Goal: Information Seeking & Learning: Learn about a topic

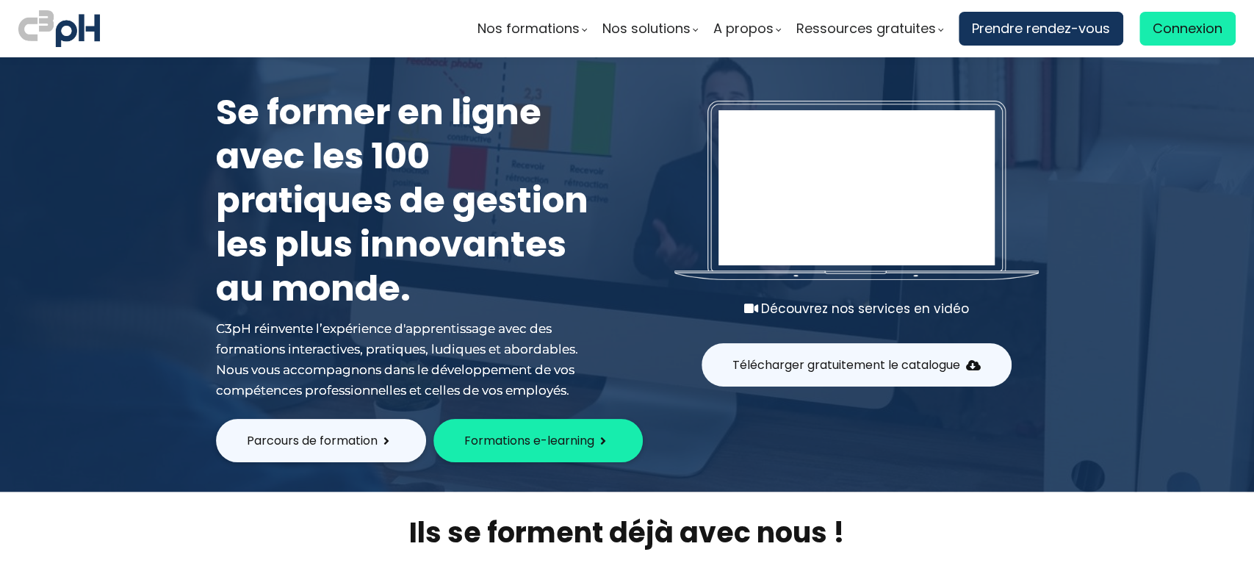
click at [523, 441] on span "Formations e-learning" at bounding box center [529, 440] width 130 height 18
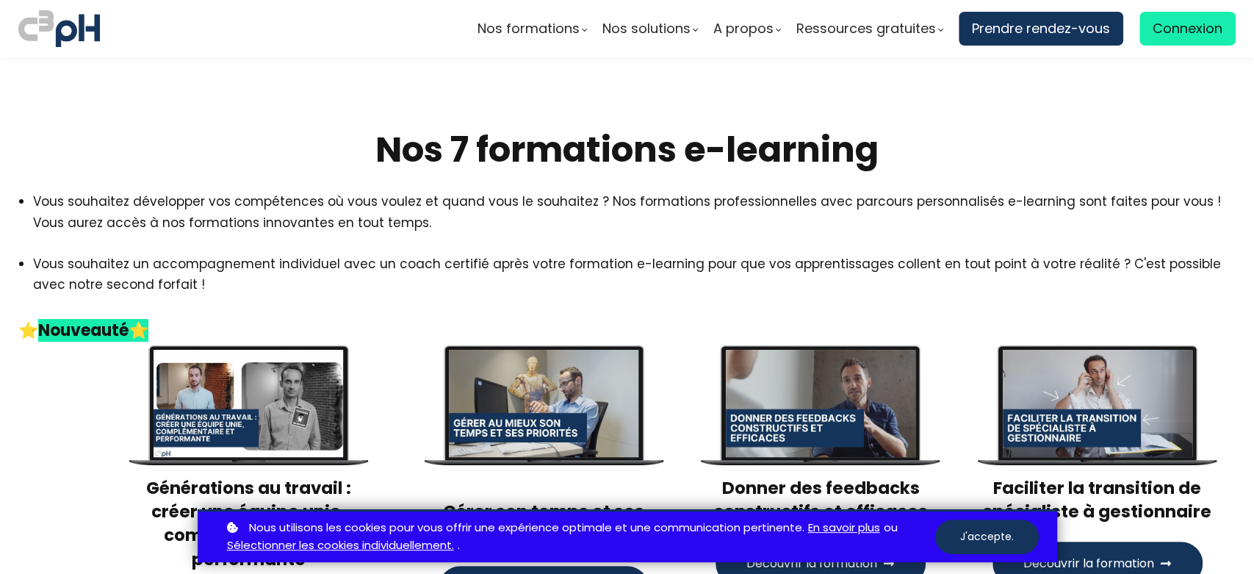
scroll to position [272, 0]
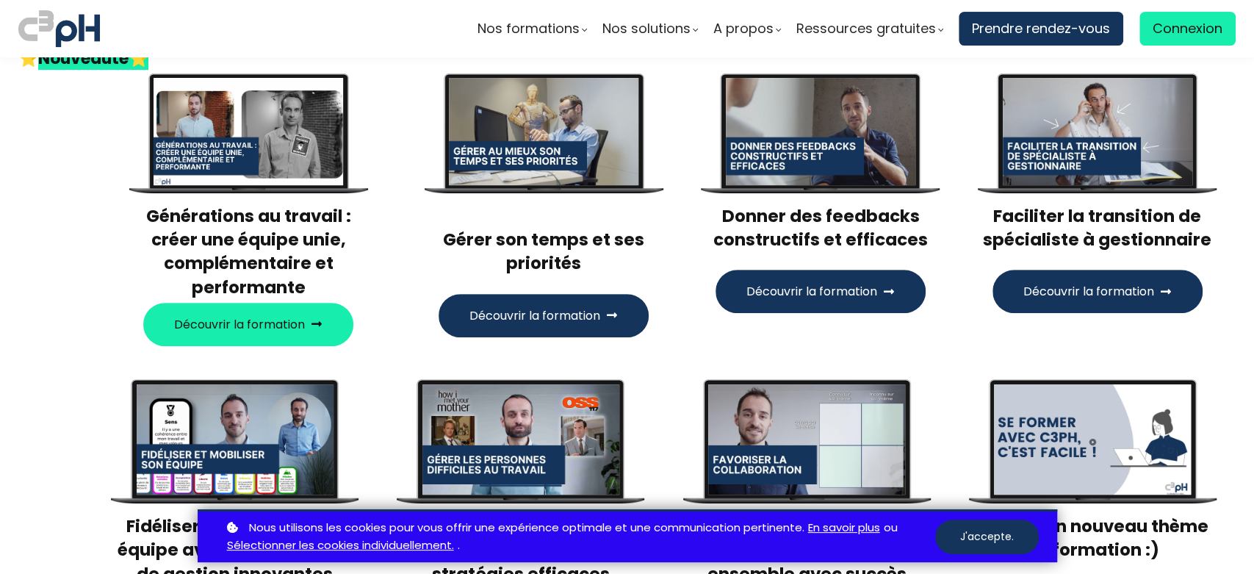
click at [227, 315] on span "Découvrir la formation" at bounding box center [239, 324] width 131 height 18
